Goal: Go to known website: Go to known website

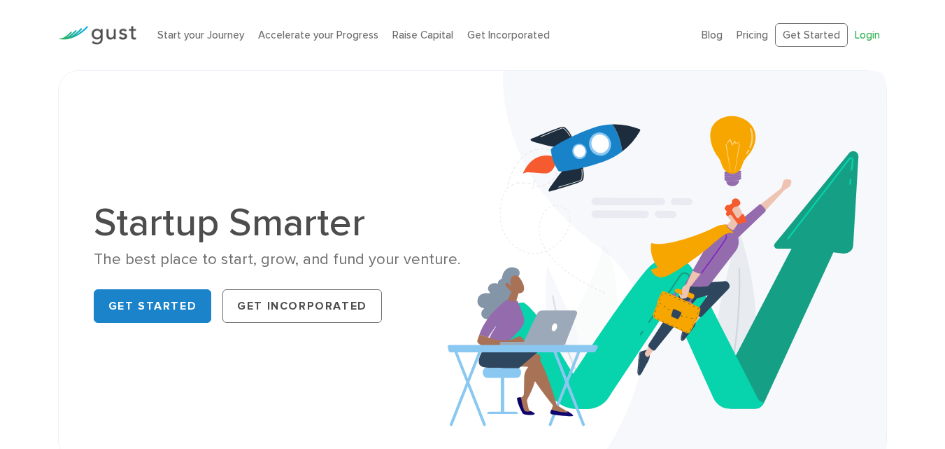
click at [862, 39] on link "Login" at bounding box center [867, 35] width 25 height 13
